Goal: Check status: Check status

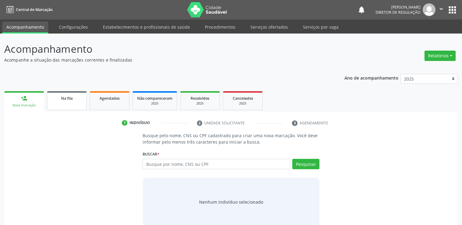
click at [70, 100] on span "Na fila" at bounding box center [67, 98] width 12 height 5
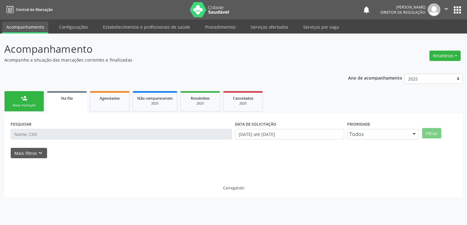
click at [38, 125] on div "PESQUISAR" at bounding box center [121, 132] width 224 height 24
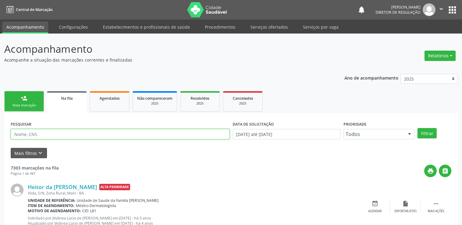
click at [39, 135] on input "text" at bounding box center [120, 134] width 219 height 10
click at [418, 128] on button "Filtrar" at bounding box center [427, 133] width 19 height 10
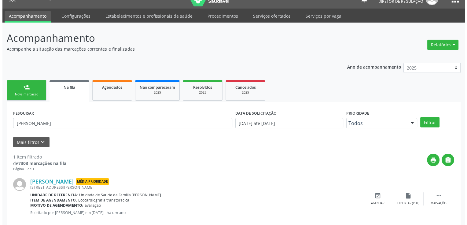
scroll to position [22, 0]
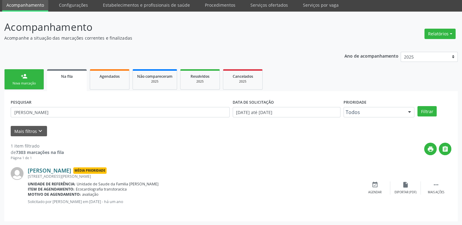
click at [60, 168] on link "[PERSON_NAME]" at bounding box center [49, 170] width 43 height 7
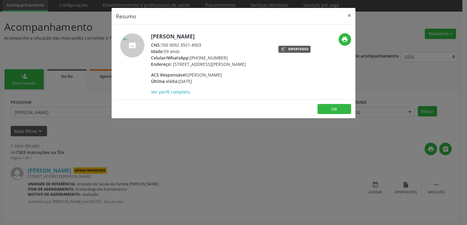
drag, startPoint x: 162, startPoint y: 43, endPoint x: 202, endPoint y: 44, distance: 39.4
click at [202, 44] on div "CNS: 700 0092 3921 4903" at bounding box center [198, 45] width 95 height 6
copy div "700 0092 3921 4903"
click at [57, 114] on div "Resumo × [PERSON_NAME] CNS: 700 0092 3921 4903 Idade: 59 anos Celular/WhatsApp:…" at bounding box center [233, 112] width 467 height 225
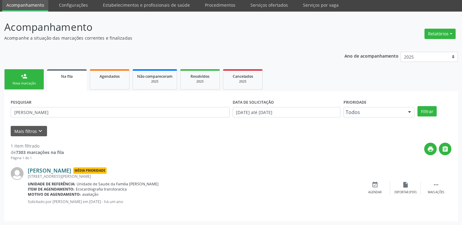
click at [60, 171] on link "[PERSON_NAME]" at bounding box center [49, 170] width 43 height 7
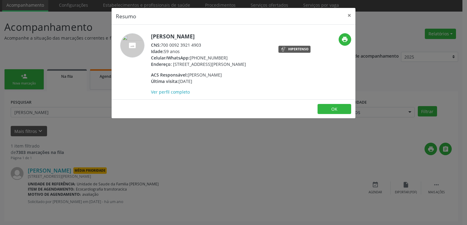
click at [101, 109] on div "Resumo × [PERSON_NAME] CNS: 700 0092 3921 4903 Idade: 59 anos Celular/WhatsApp:…" at bounding box center [233, 112] width 467 height 225
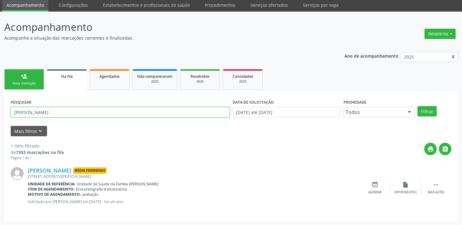
click at [60, 109] on input "[PERSON_NAME]" at bounding box center [120, 112] width 219 height 10
paste input "700 0092 3921 4903"
click at [45, 111] on input "700 0092 3921 4903" at bounding box center [120, 112] width 219 height 10
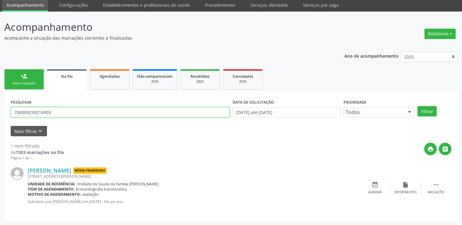
click at [45, 111] on input "700009239214903" at bounding box center [120, 112] width 219 height 10
type input "700009239214903"
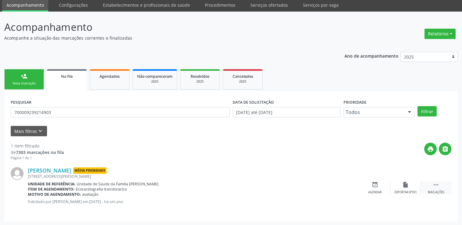
click at [434, 188] on div " Mais ações" at bounding box center [436, 188] width 31 height 13
click at [380, 187] on div "cancel Cancelar" at bounding box center [375, 188] width 31 height 13
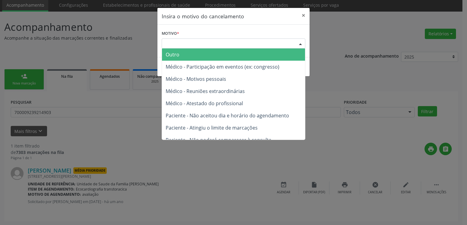
click at [187, 40] on div "Escolha o motivo" at bounding box center [234, 43] width 144 height 10
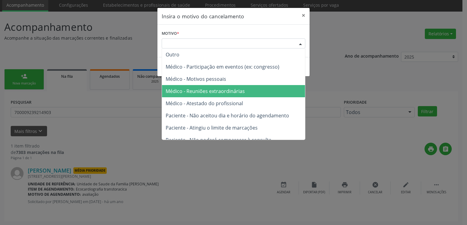
click at [196, 95] on span "Médico - Reuniões extraordinárias" at bounding box center [233, 91] width 143 height 12
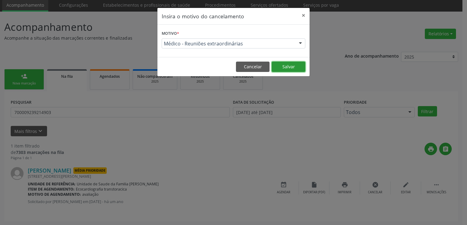
click at [285, 67] on button "Salvar" at bounding box center [289, 67] width 34 height 10
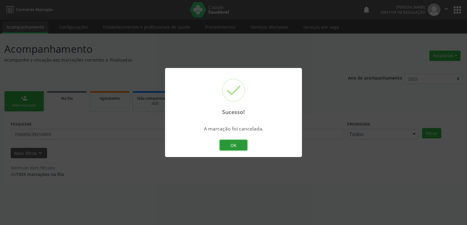
scroll to position [0, 0]
